Goal: Find specific page/section: Find specific page/section

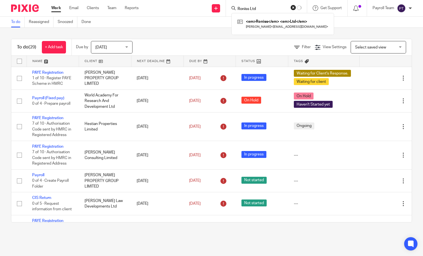
type input "Roniss Ltd"
click button "submit" at bounding box center [0, 0] width 0 height 0
click at [262, 30] on div "Roniss Ltd Ronald Birznieks < ronalds.birznieks@gmail.com >" at bounding box center [286, 24] width 102 height 22
click at [261, 26] on link at bounding box center [286, 23] width 94 height 13
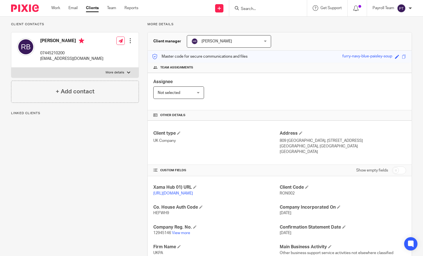
scroll to position [11, 0]
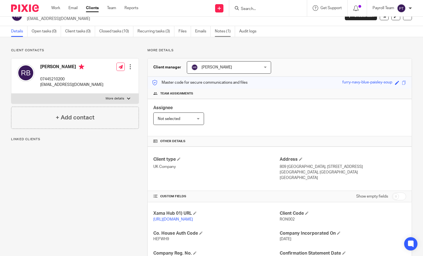
click at [217, 29] on link "Notes (1)" at bounding box center [225, 31] width 20 height 11
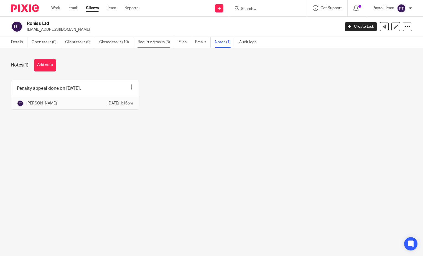
click at [156, 43] on link "Recurring tasks (3)" at bounding box center [155, 42] width 37 height 11
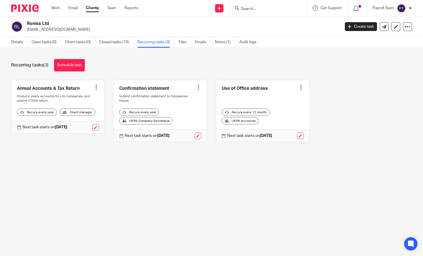
click at [76, 105] on link at bounding box center [57, 106] width 93 height 53
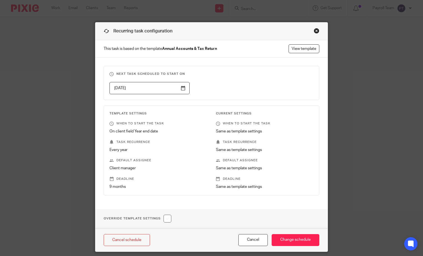
click at [316, 29] on div "Close this dialog window" at bounding box center [317, 31] width 6 height 6
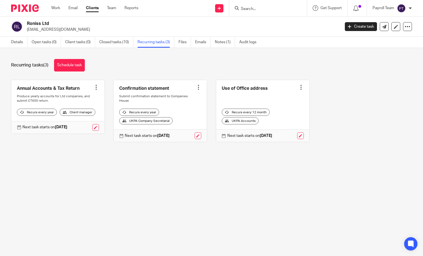
click at [95, 89] on div at bounding box center [96, 87] width 6 height 6
click at [37, 86] on link at bounding box center [57, 106] width 93 height 53
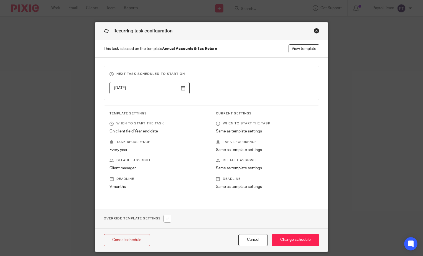
click at [314, 29] on div "Close this dialog window" at bounding box center [317, 31] width 6 height 6
